Goal: Task Accomplishment & Management: Manage account settings

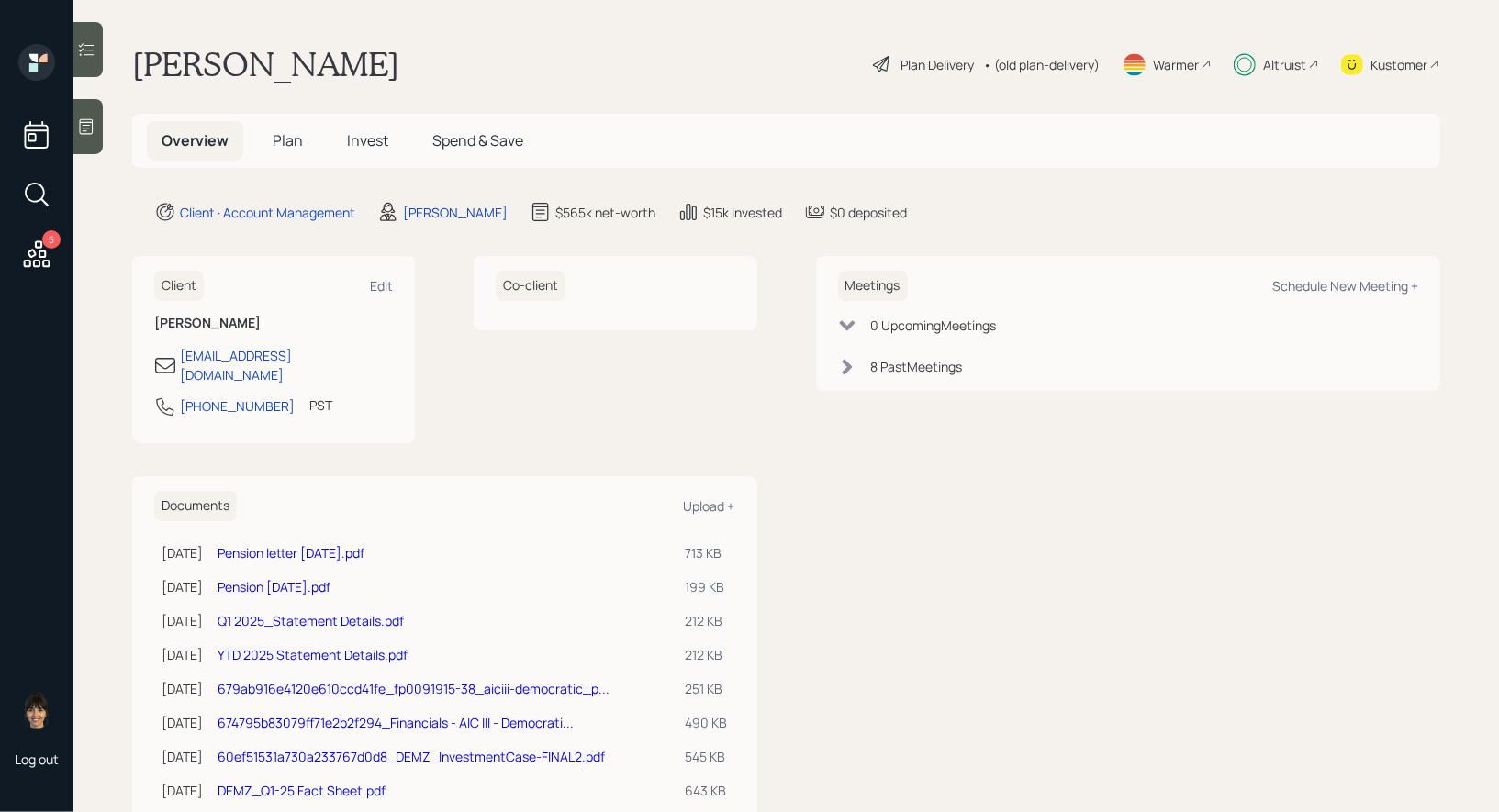
click at [364, 140] on span "Invest" at bounding box center [368, 140] width 41 height 20
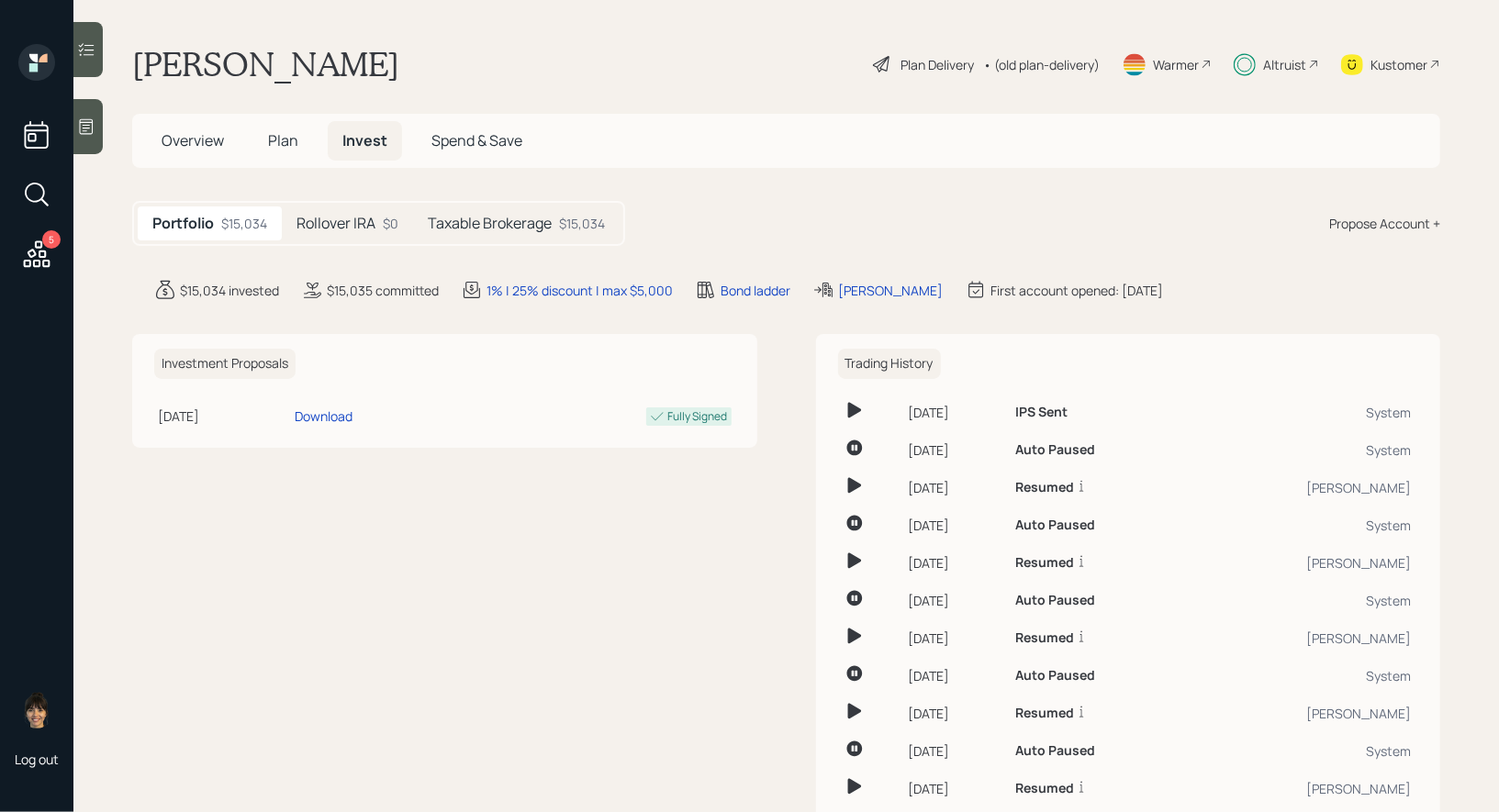
click at [321, 223] on h5 "Rollover IRA" at bounding box center [336, 224] width 79 height 18
